Goal: Task Accomplishment & Management: Manage account settings

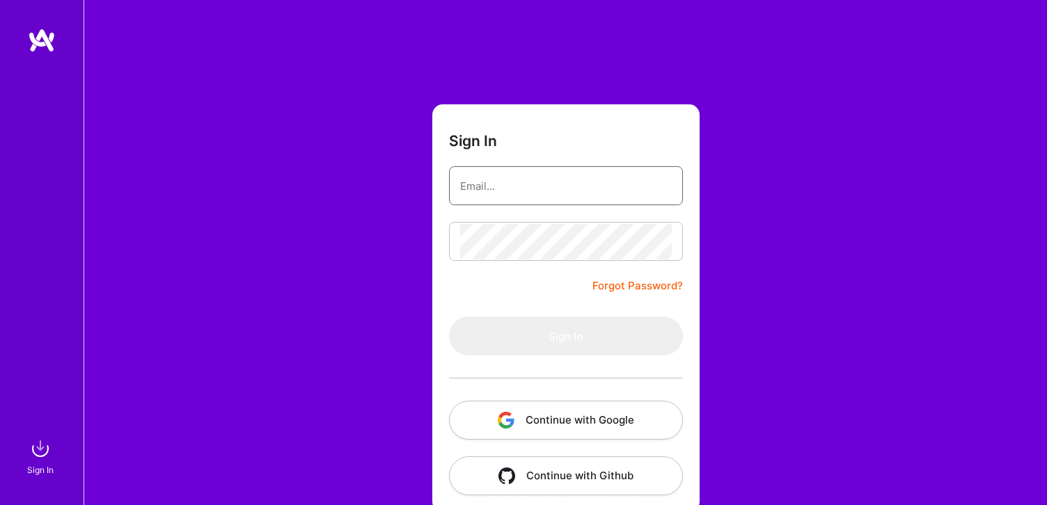
click at [471, 185] on input "email" at bounding box center [566, 185] width 212 height 35
type input "[EMAIL_ADDRESS][PERSON_NAME][DOMAIN_NAME]"
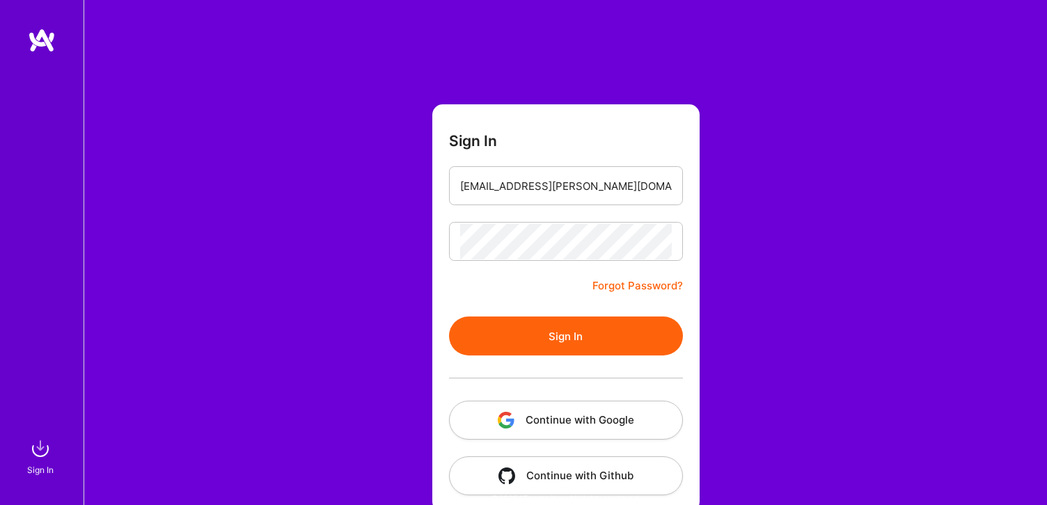
click at [562, 336] on button "Sign In" at bounding box center [566, 336] width 234 height 39
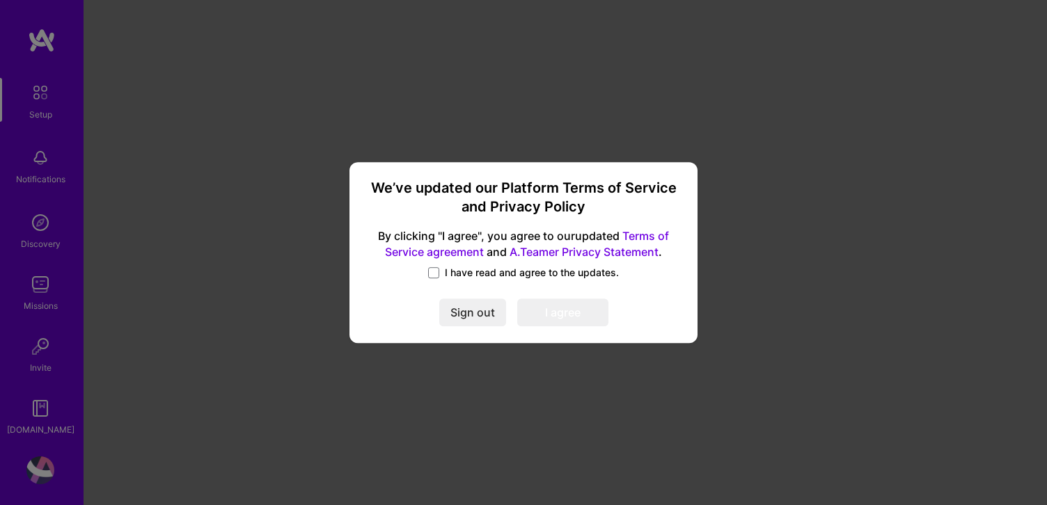
click at [467, 275] on span "I have read and agree to the updates." at bounding box center [532, 273] width 174 height 14
click at [0, 0] on input "I have read and agree to the updates." at bounding box center [0, 0] width 0 height 0
click at [559, 319] on button "I agree" at bounding box center [562, 313] width 91 height 28
